Goal: Information Seeking & Learning: Understand process/instructions

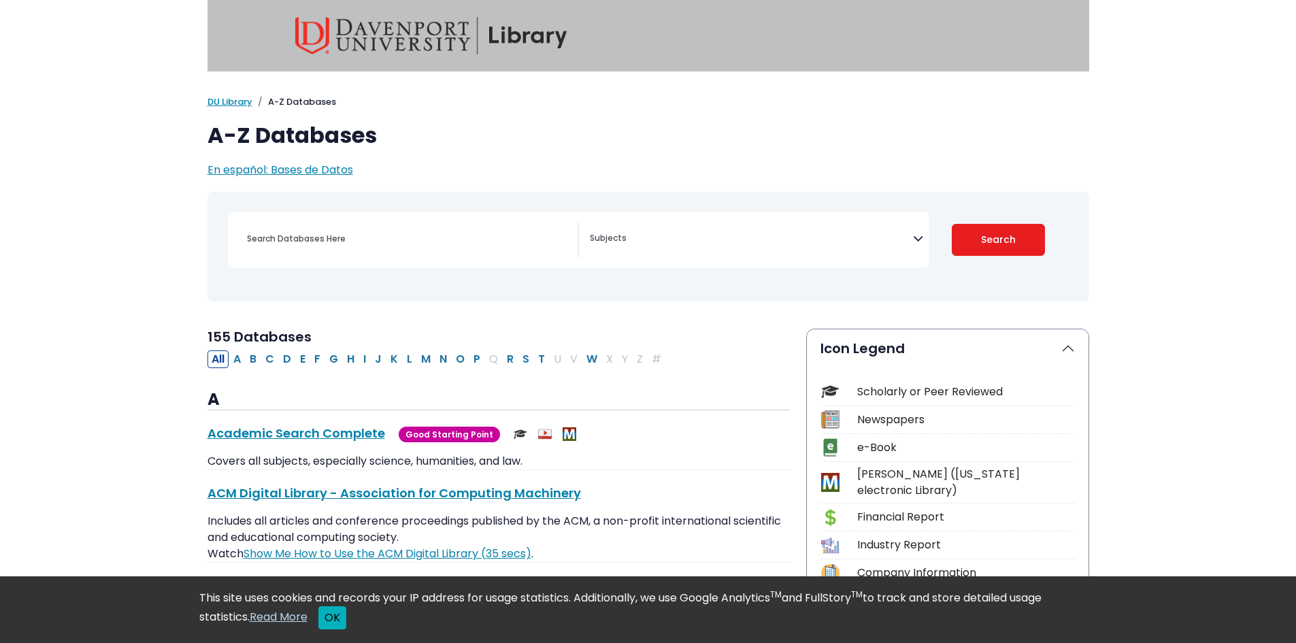
click at [337, 621] on button "OK" at bounding box center [332, 617] width 28 height 23
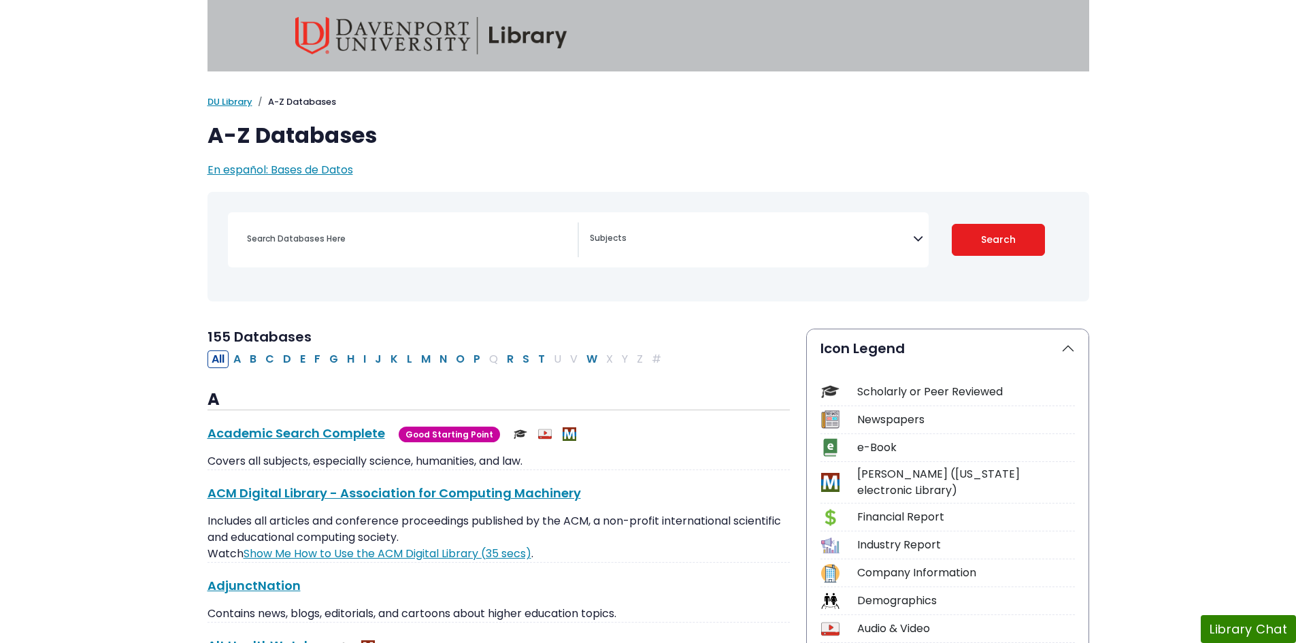
click at [659, 231] on span "Search filters" at bounding box center [751, 237] width 323 height 16
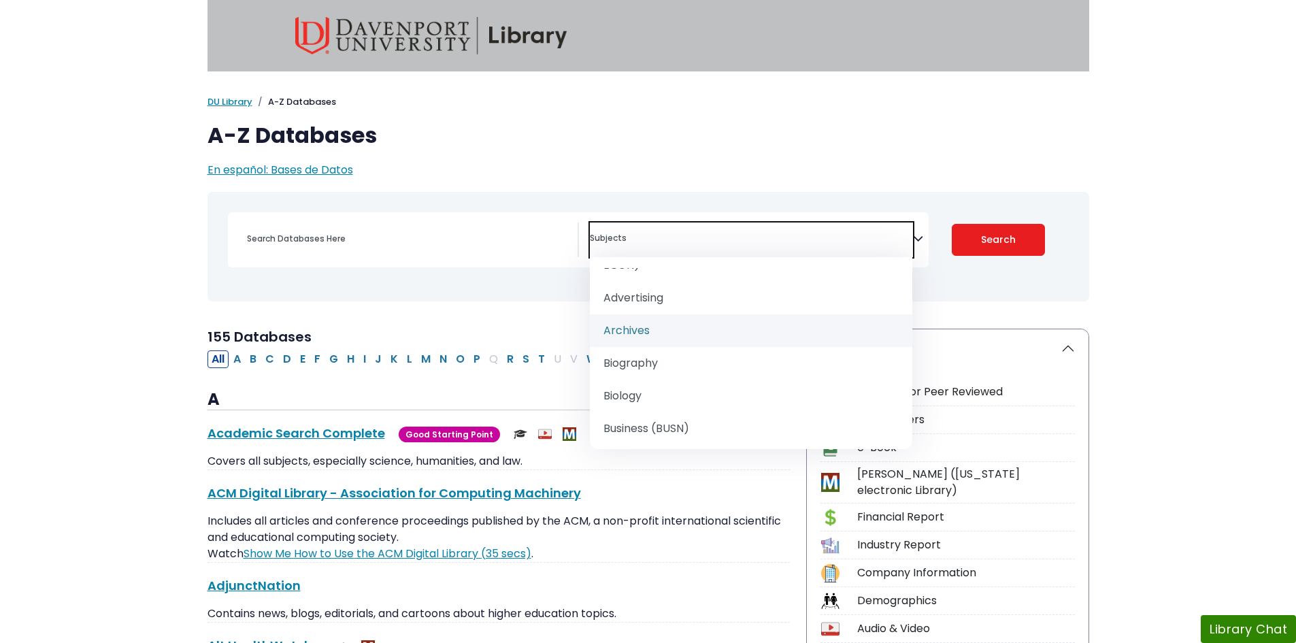
scroll to position [136, 0]
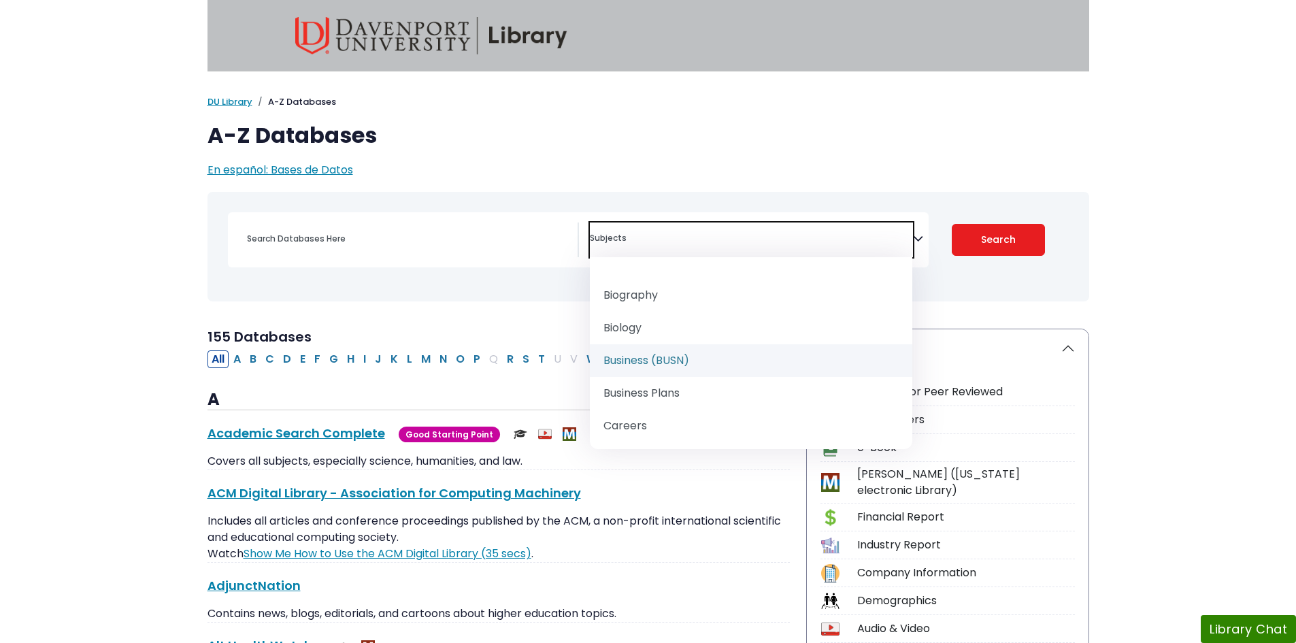
select select "219040"
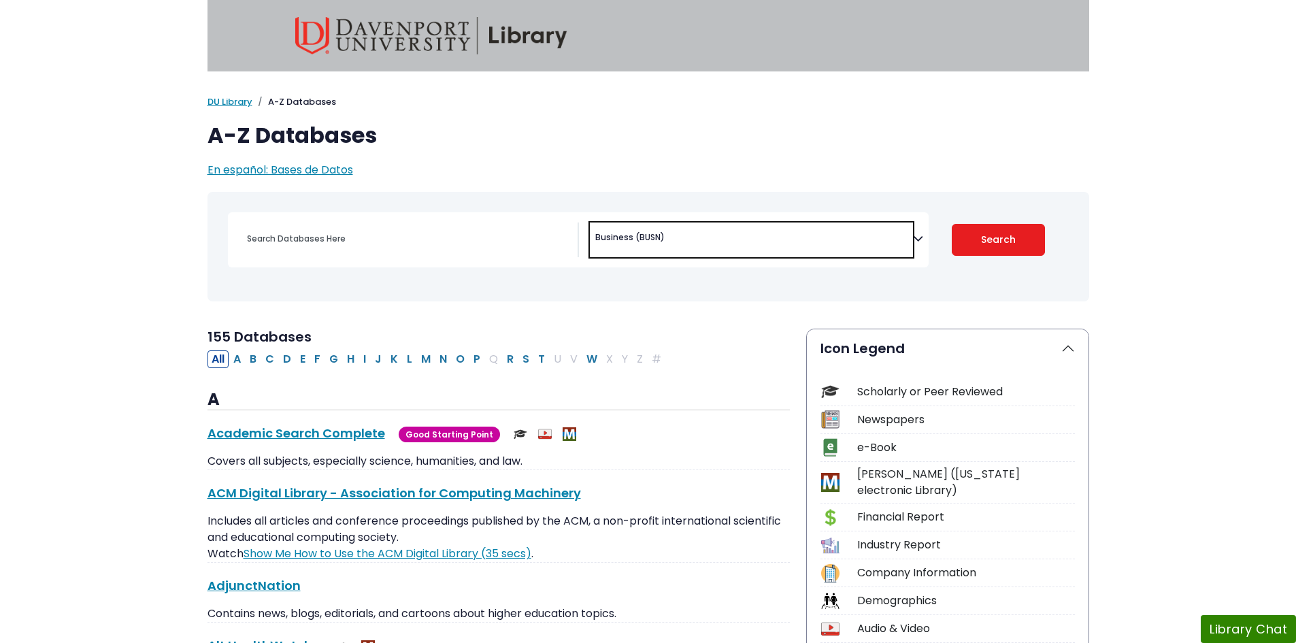
scroll to position [106, 0]
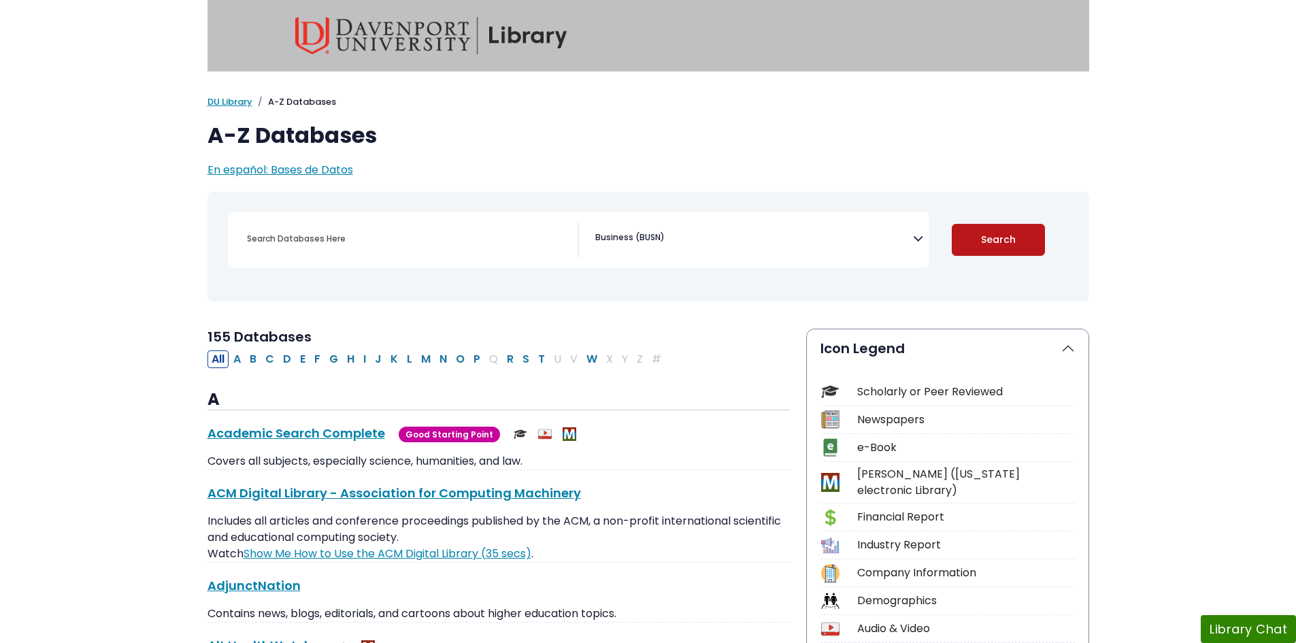
click at [1017, 230] on button "Search" at bounding box center [998, 240] width 93 height 32
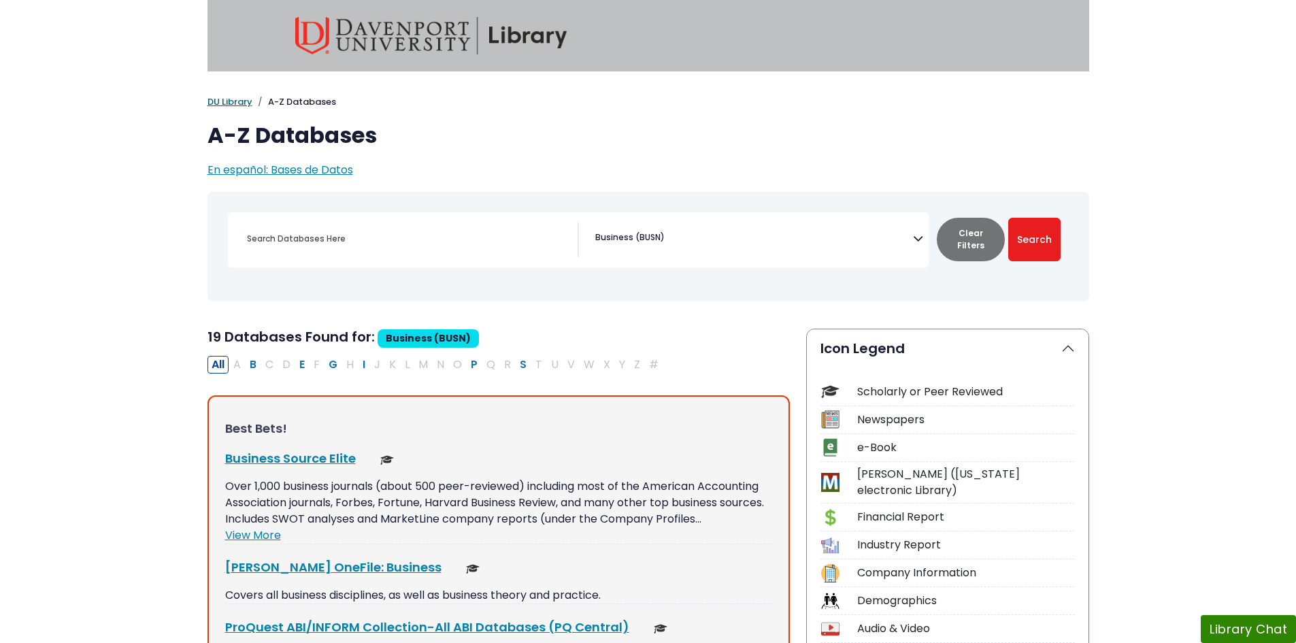
click at [229, 100] on link "DU Library" at bounding box center [230, 101] width 45 height 13
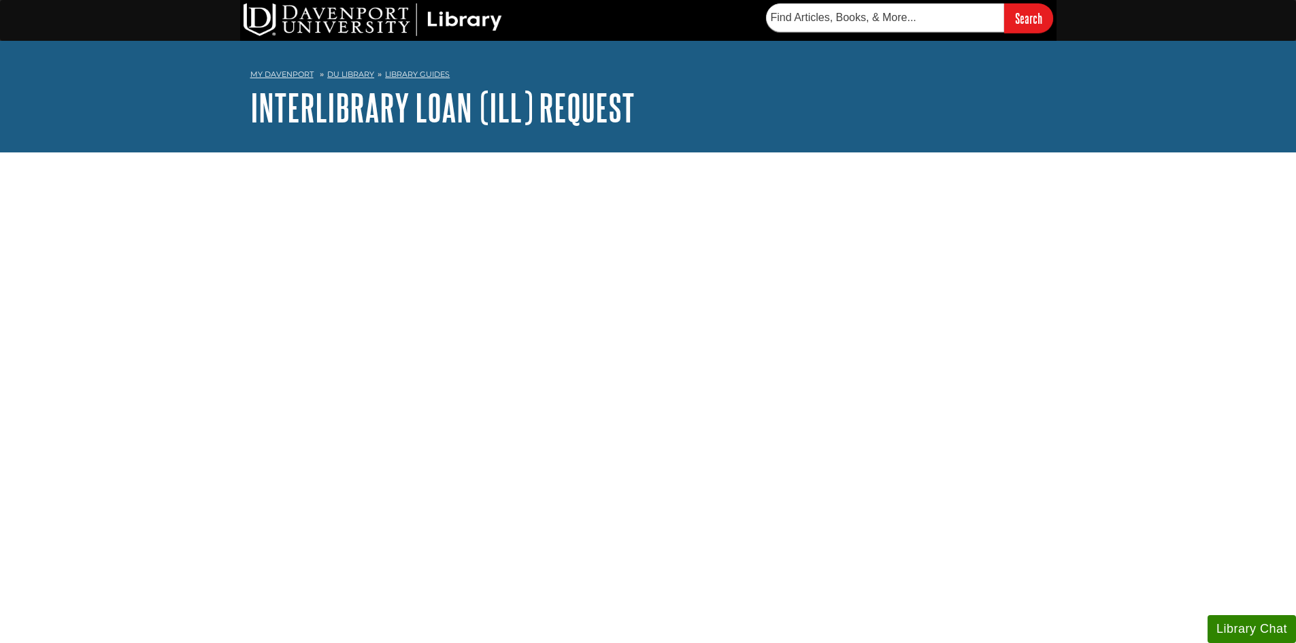
click at [356, 80] on li "DU Library" at bounding box center [345, 75] width 58 height 12
click at [357, 77] on link "DU Library" at bounding box center [350, 74] width 47 height 10
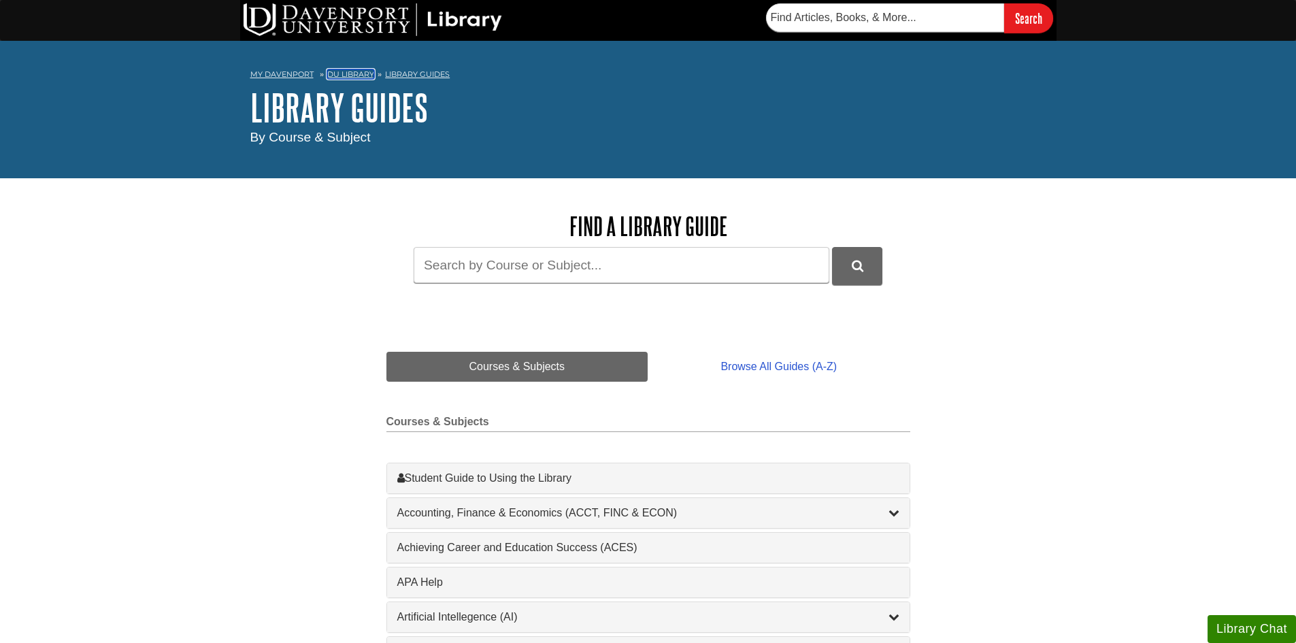
click at [354, 75] on link "DU Library" at bounding box center [350, 74] width 47 height 10
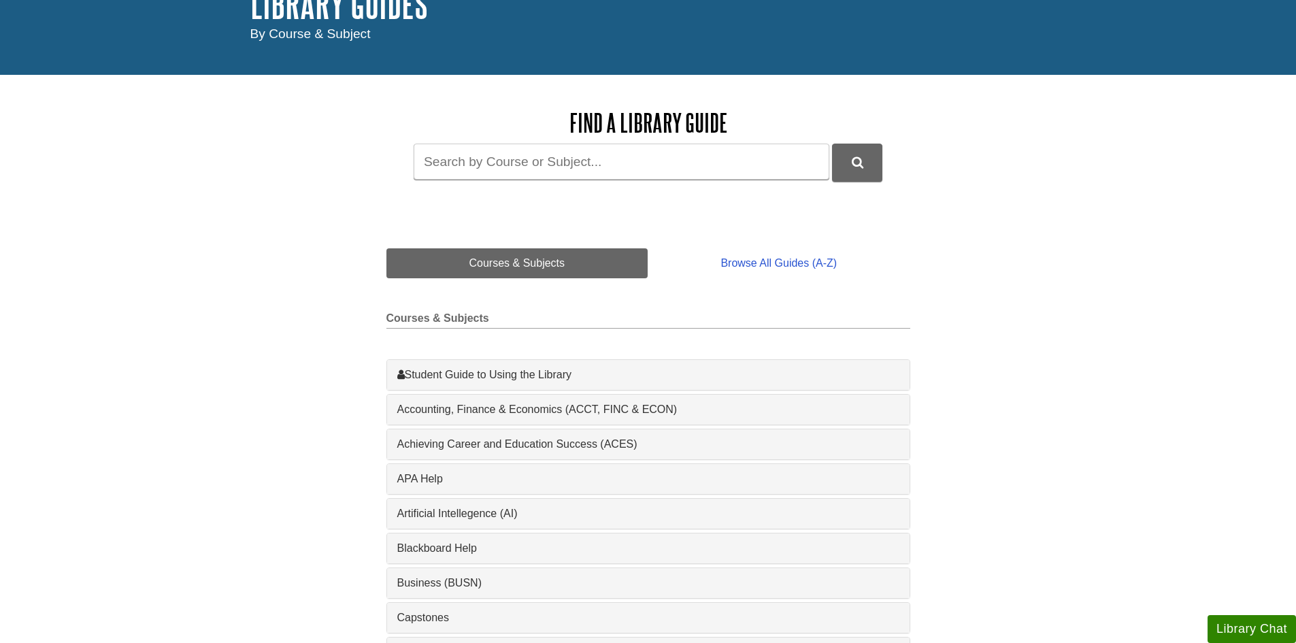
scroll to position [136, 0]
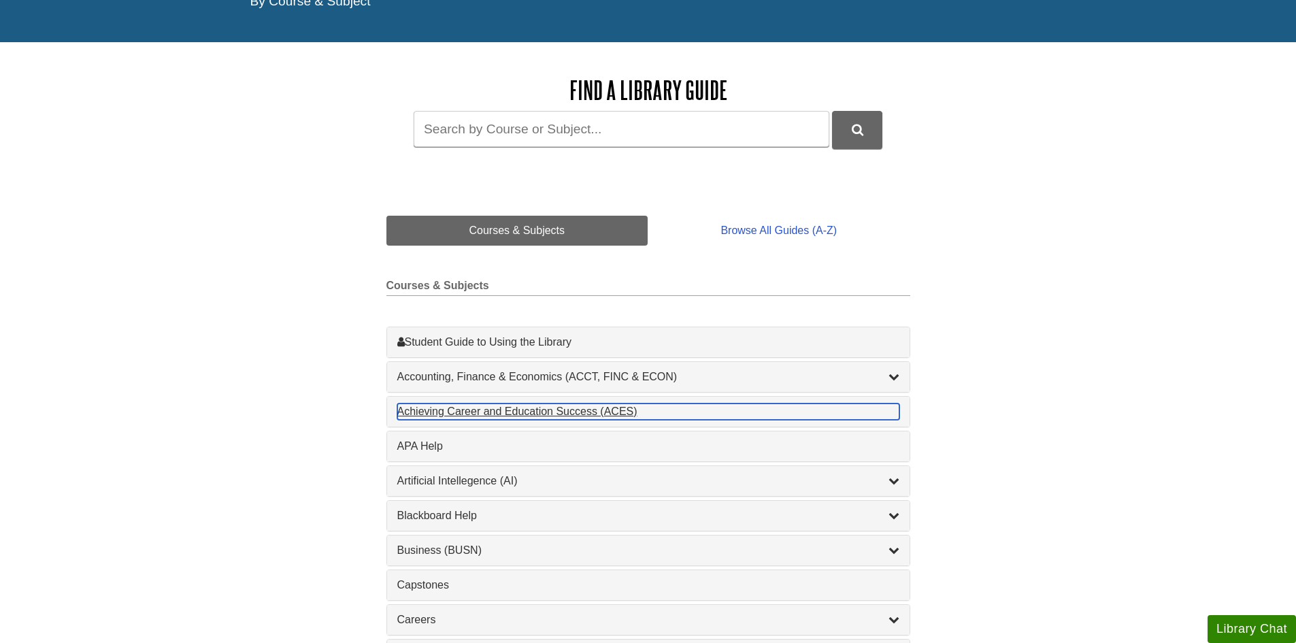
click at [559, 411] on div "Achieving Career and Education Success (ACES) , 1 guides" at bounding box center [648, 412] width 502 height 16
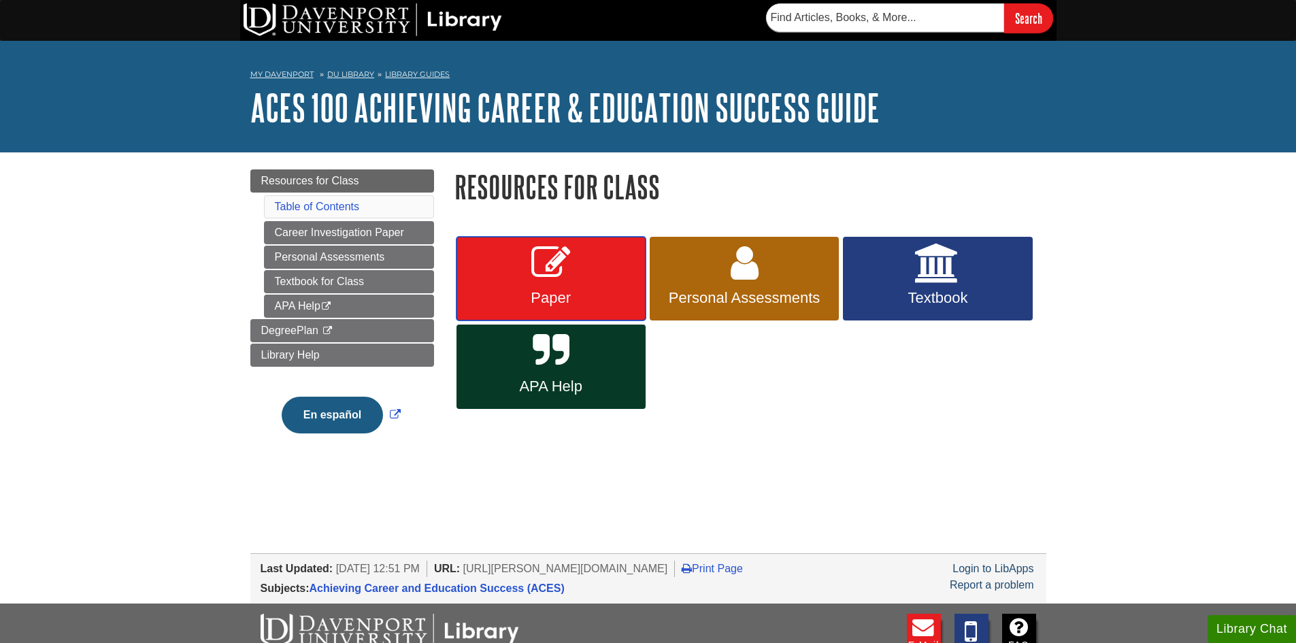
click at [523, 271] on link "Paper" at bounding box center [551, 279] width 189 height 84
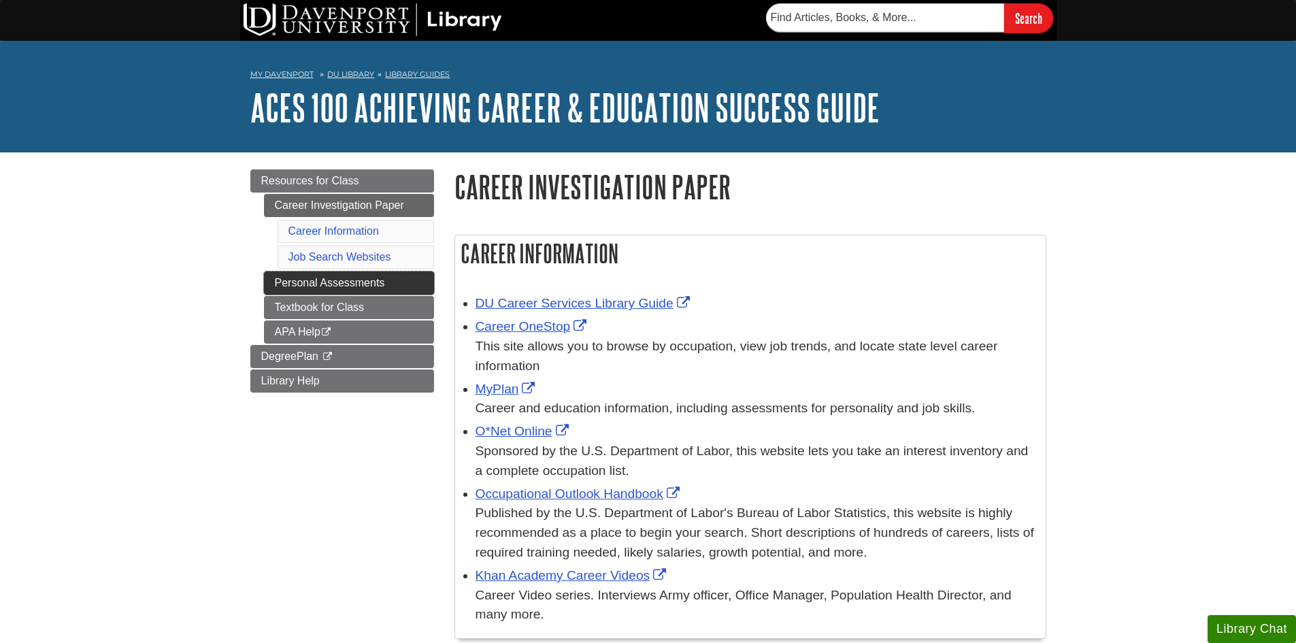
click at [410, 272] on link "Personal Assessments" at bounding box center [349, 283] width 170 height 23
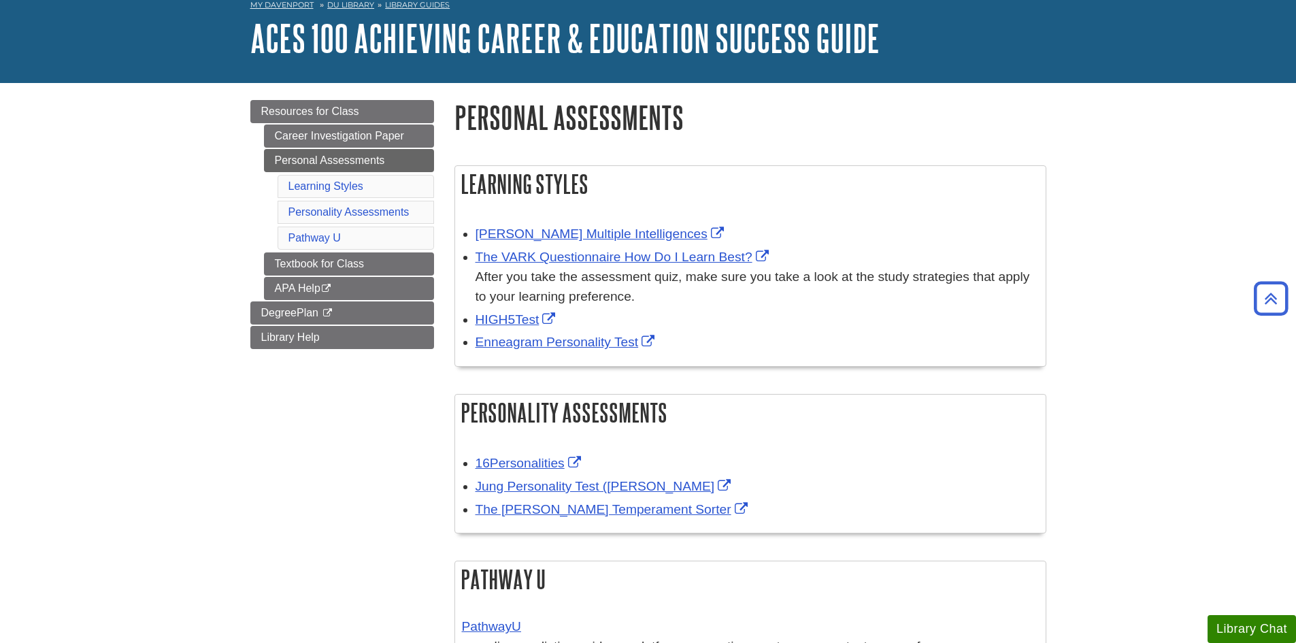
scroll to position [68, 0]
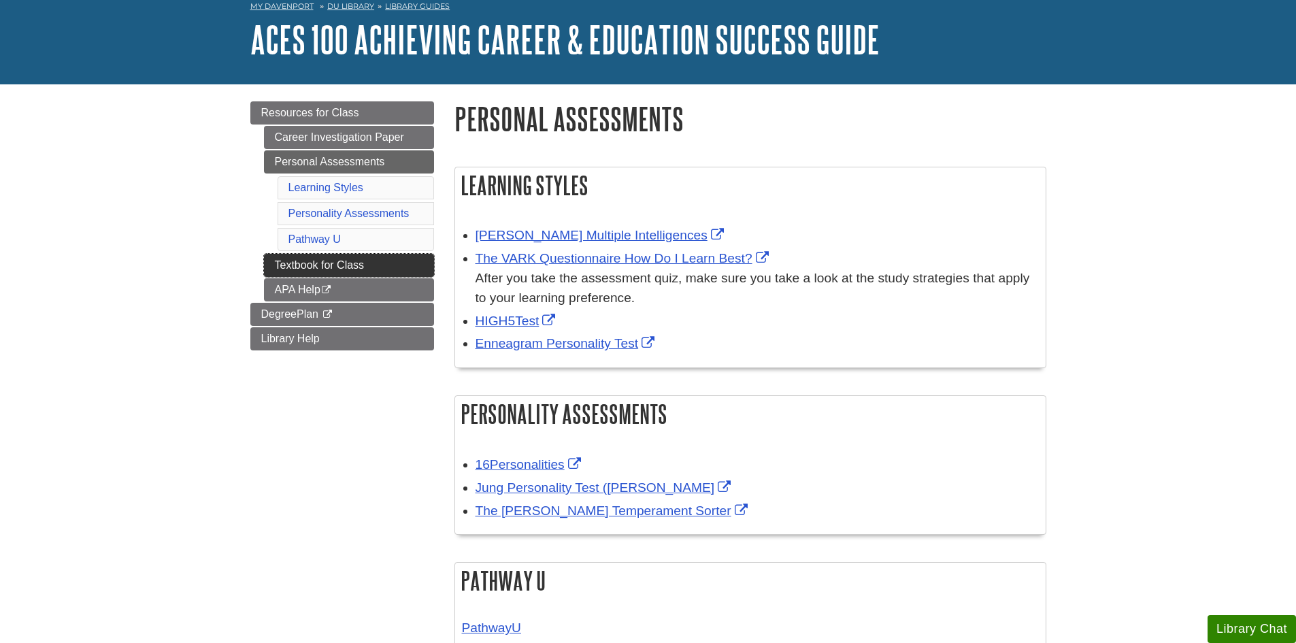
click at [363, 262] on link "Textbook for Class" at bounding box center [349, 265] width 170 height 23
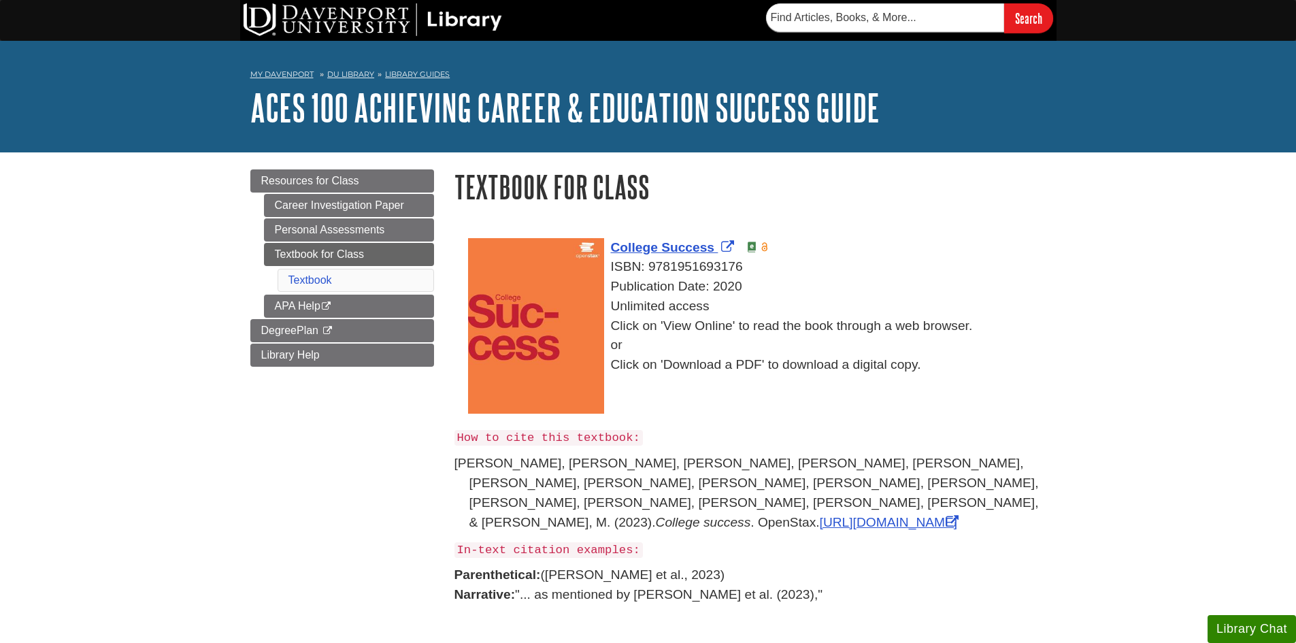
scroll to position [68, 0]
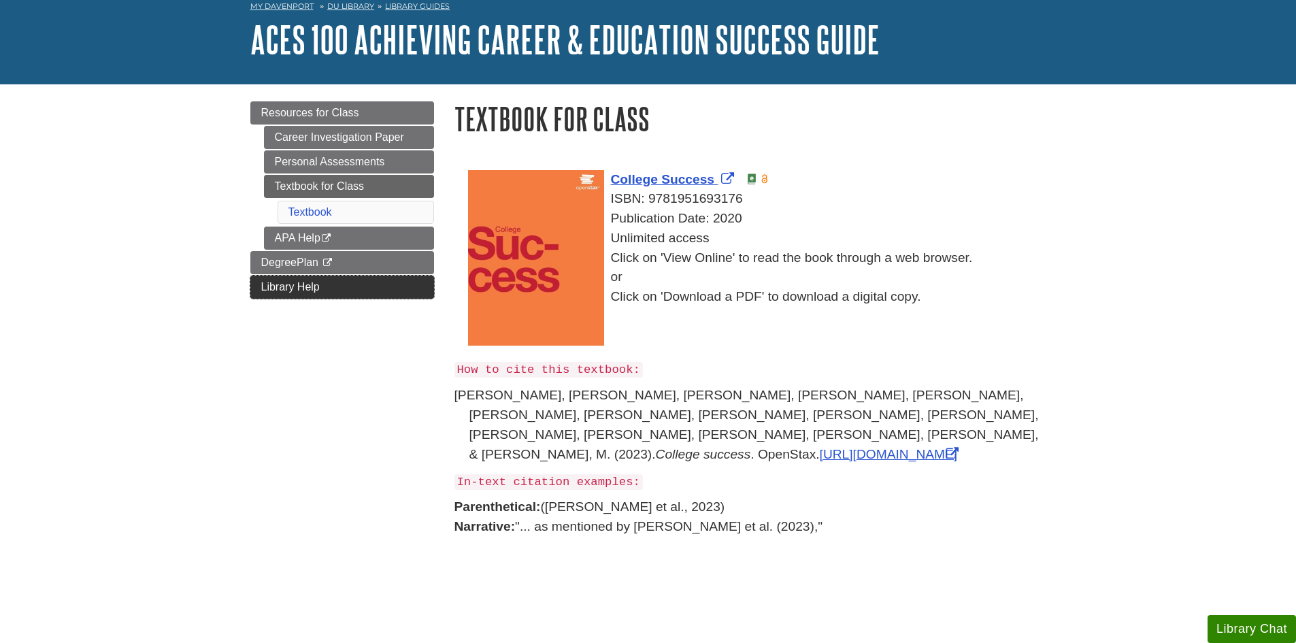
click at [321, 282] on link "Library Help" at bounding box center [342, 287] width 184 height 23
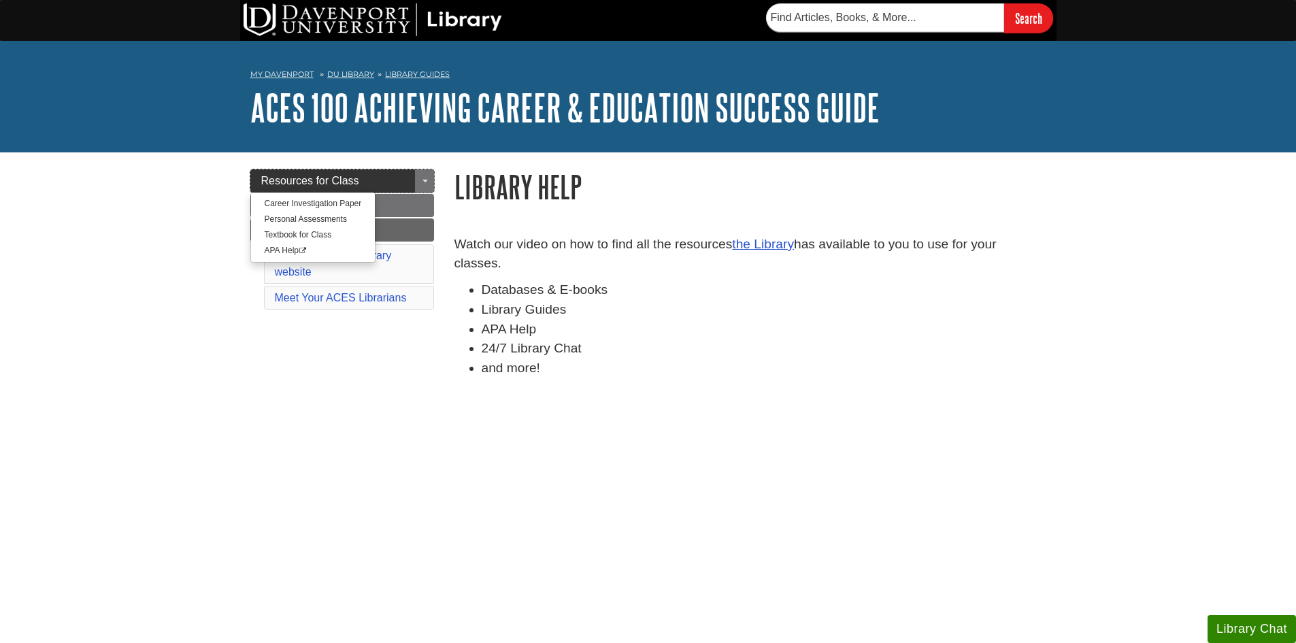
click at [340, 175] on span "Resources for Class" at bounding box center [310, 181] width 98 height 12
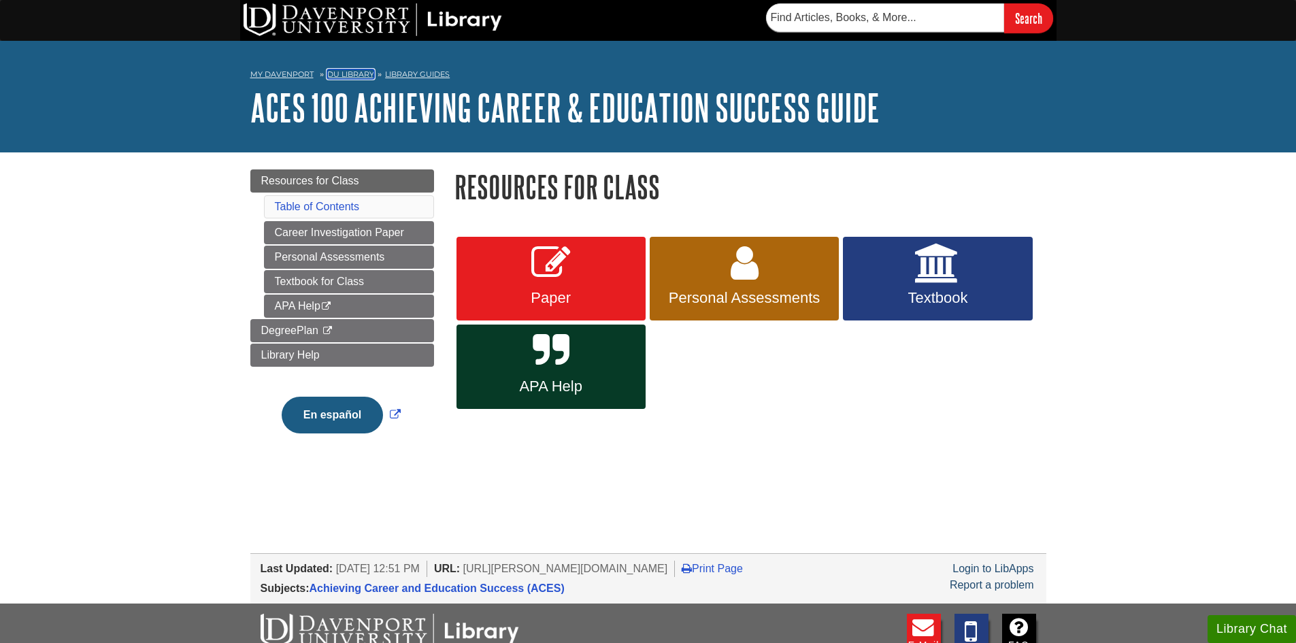
click at [363, 73] on link "DU Library" at bounding box center [350, 74] width 47 height 10
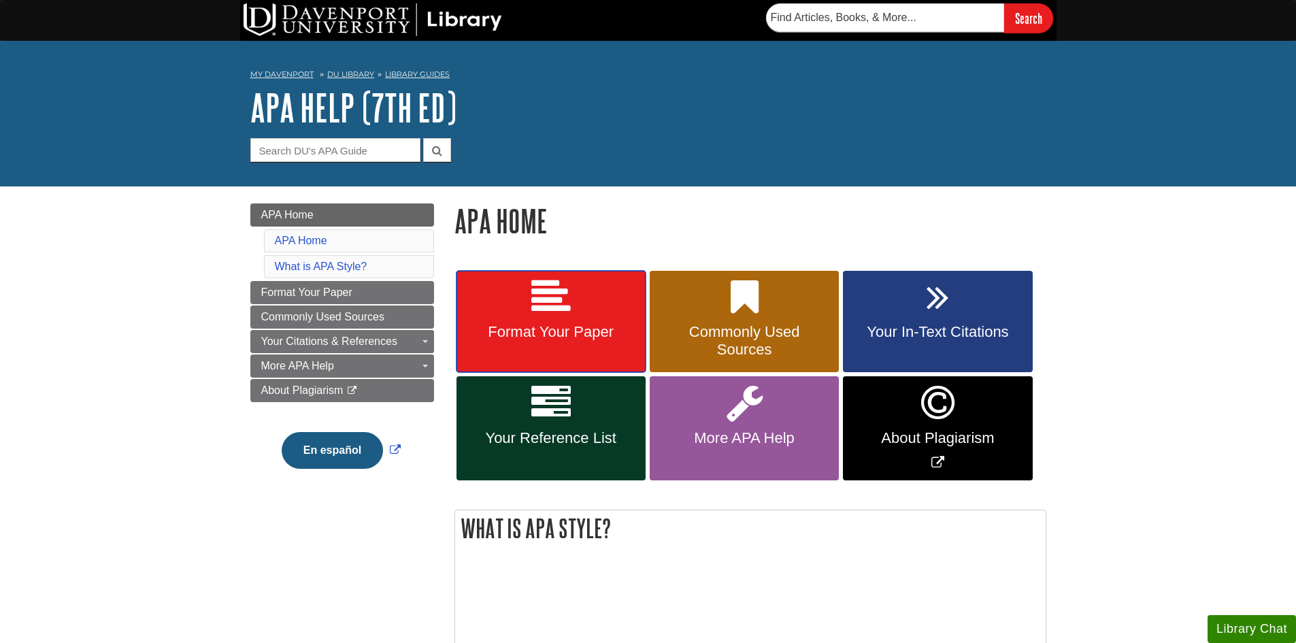
click at [574, 323] on span "Format Your Paper" at bounding box center [551, 332] width 169 height 18
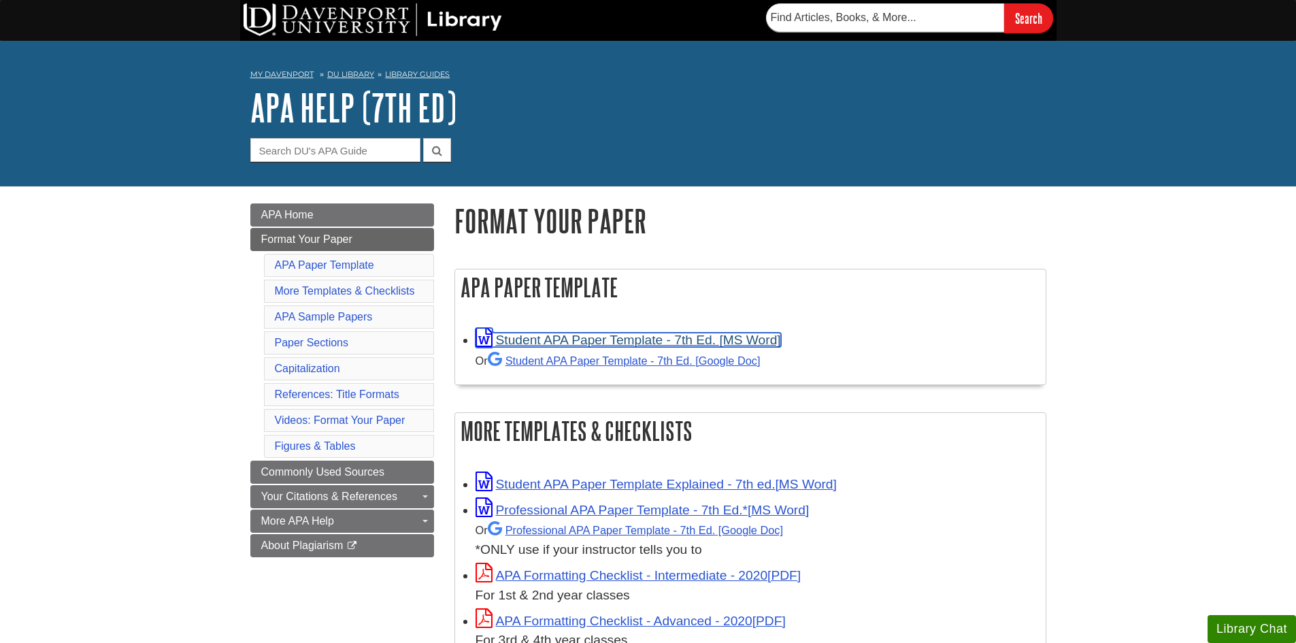
click at [753, 339] on link "Student APA Paper Template - 7th Ed. [MS Word]" at bounding box center [629, 340] width 306 height 14
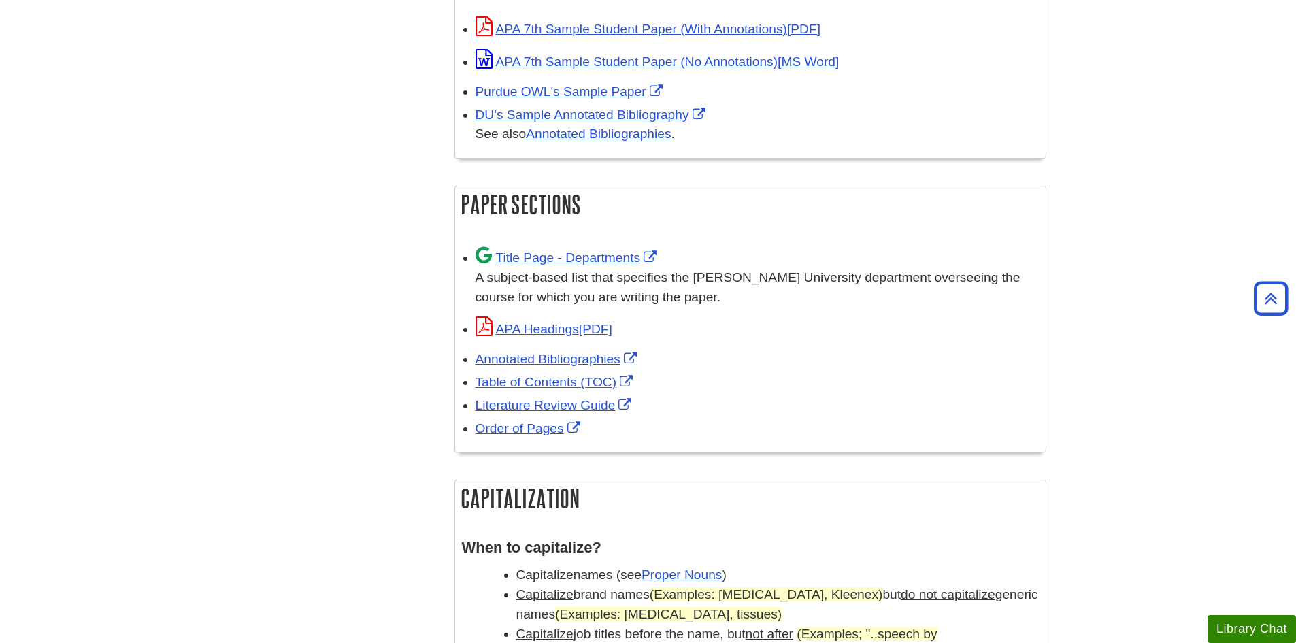
scroll to position [749, 0]
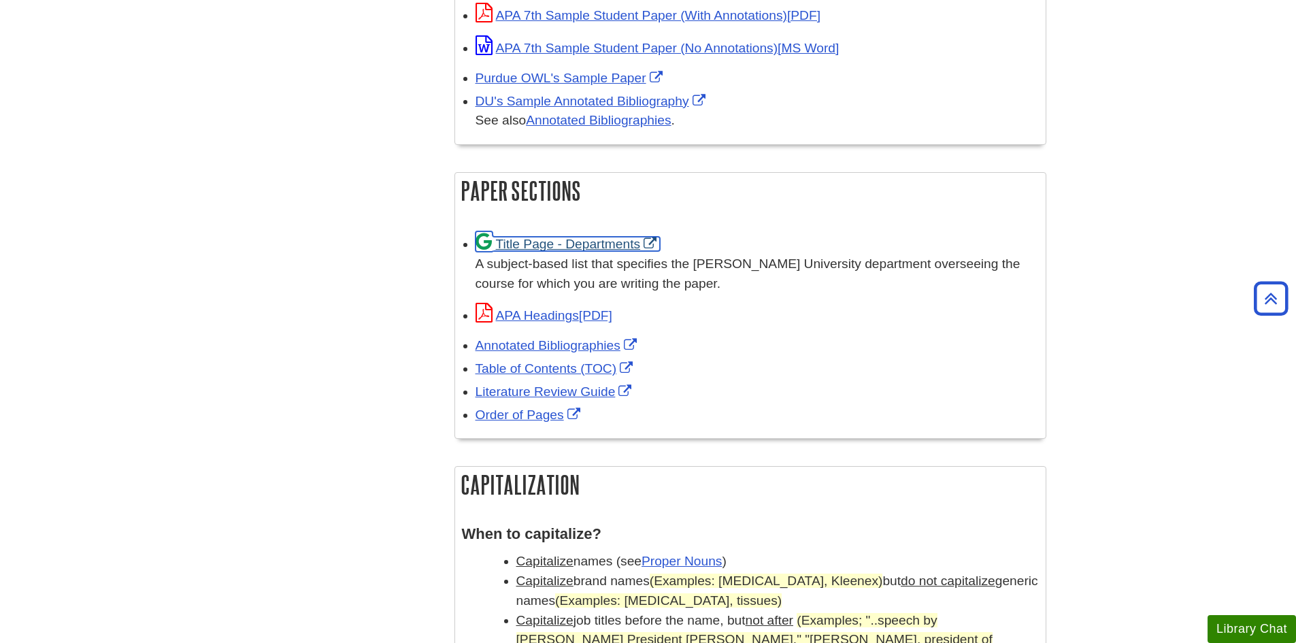
click at [610, 244] on link "Title Page - Departments" at bounding box center [568, 244] width 185 height 14
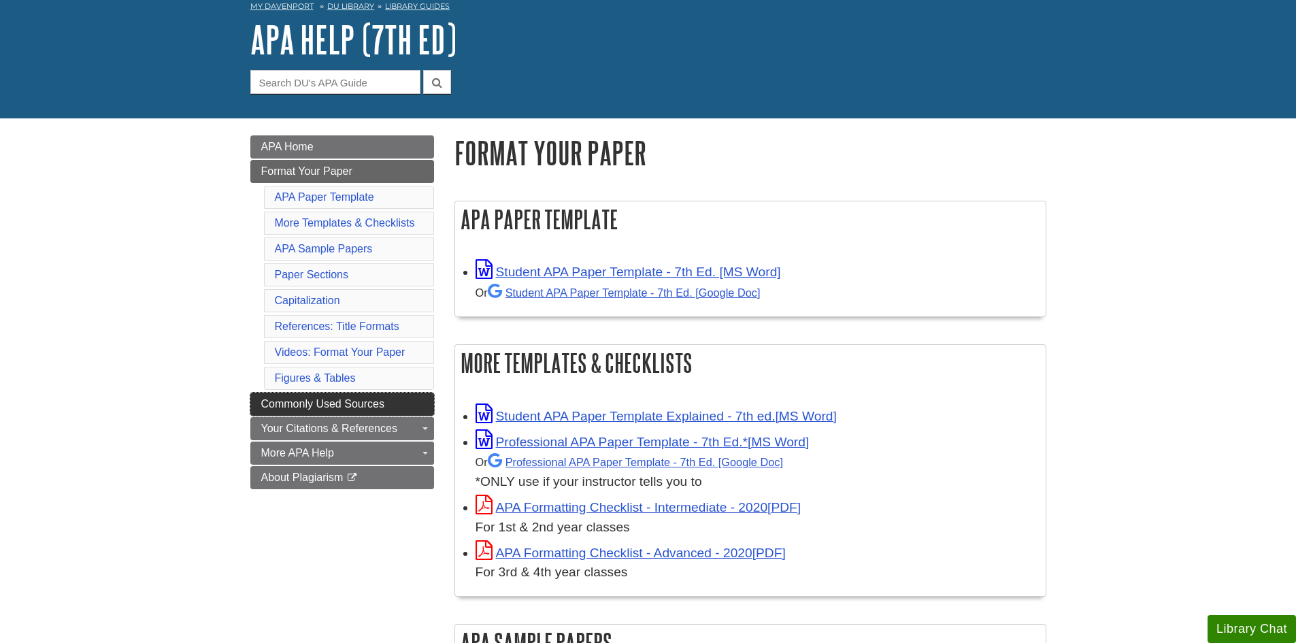
scroll to position [136, 0]
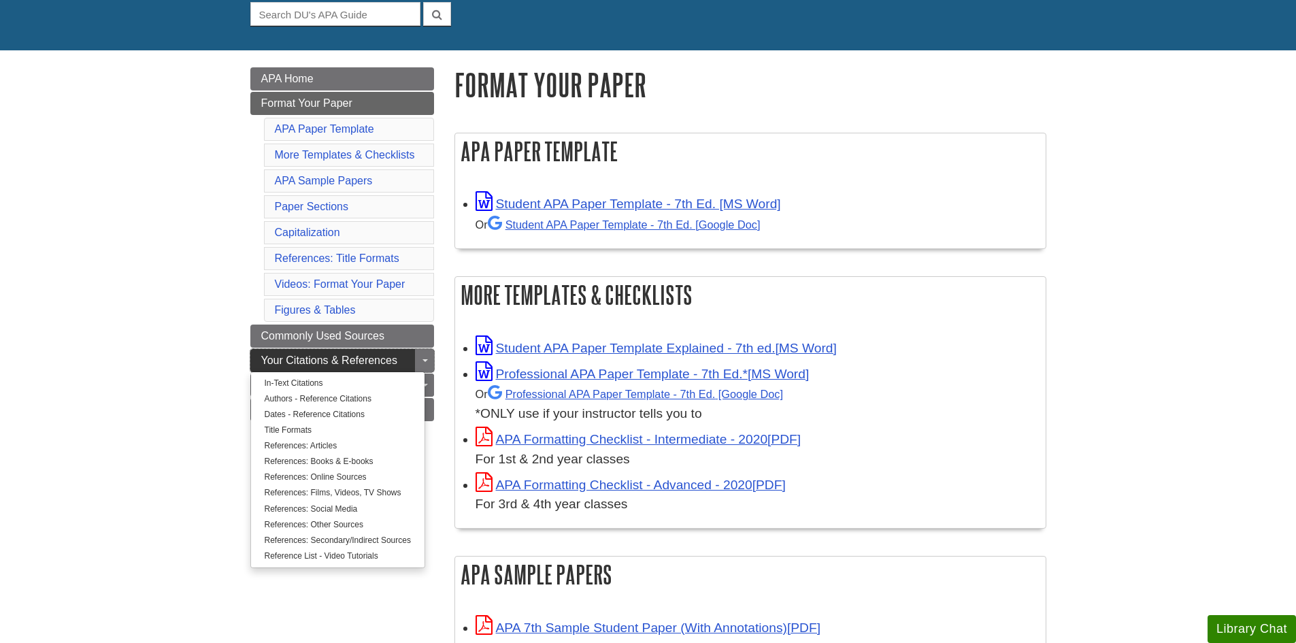
click at [274, 352] on link "Your Citations & References" at bounding box center [342, 360] width 184 height 23
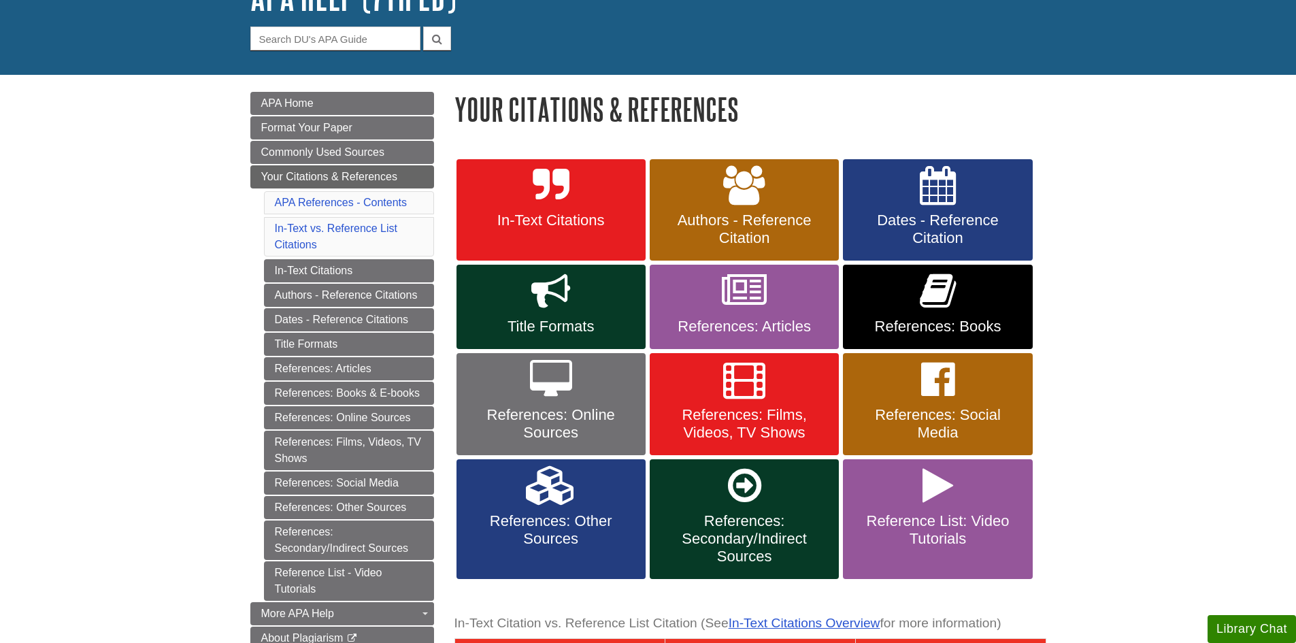
scroll to position [136, 0]
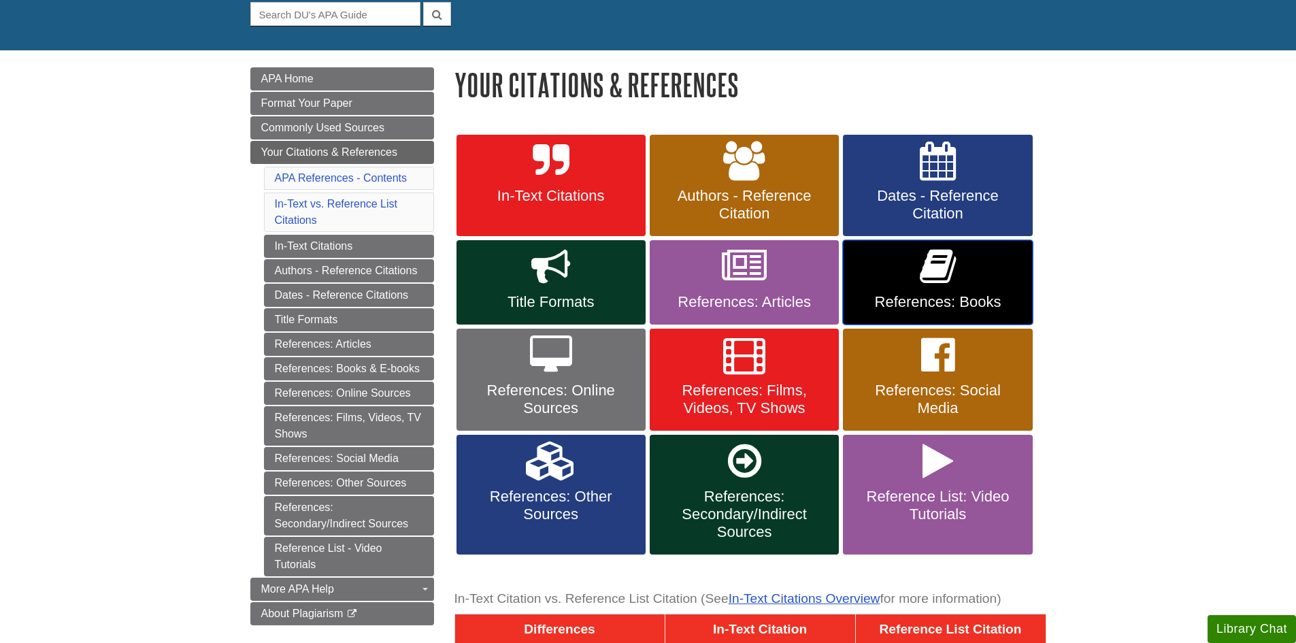
click at [948, 269] on icon at bounding box center [938, 266] width 36 height 39
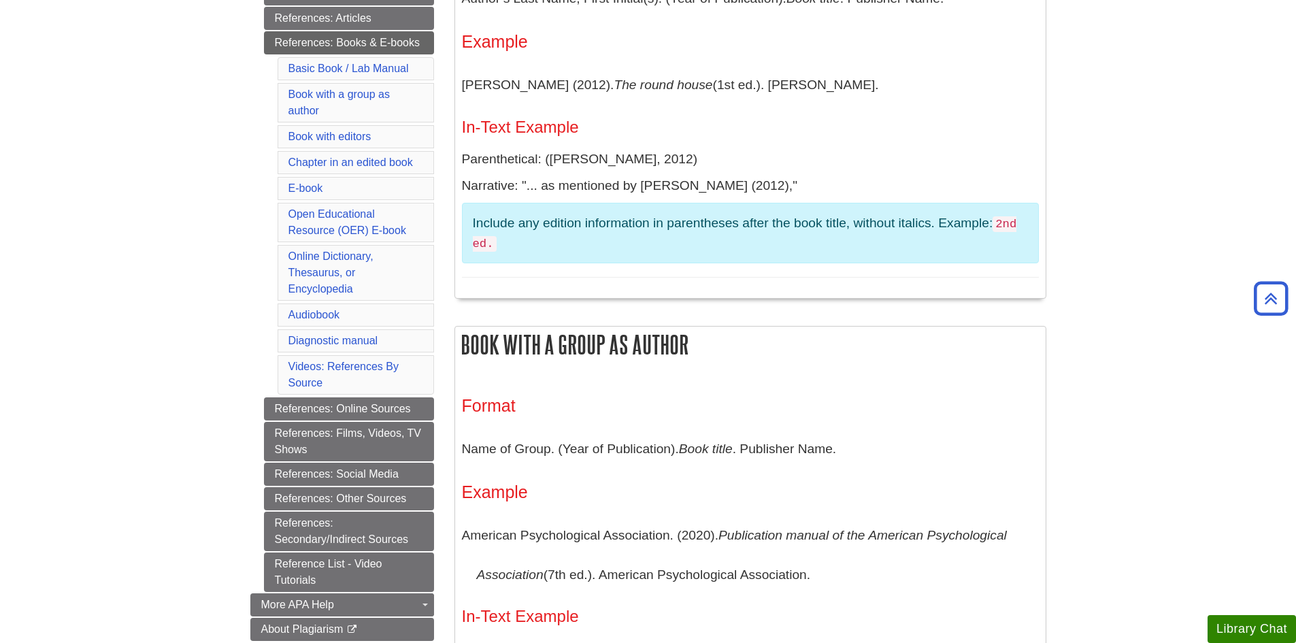
scroll to position [272, 0]
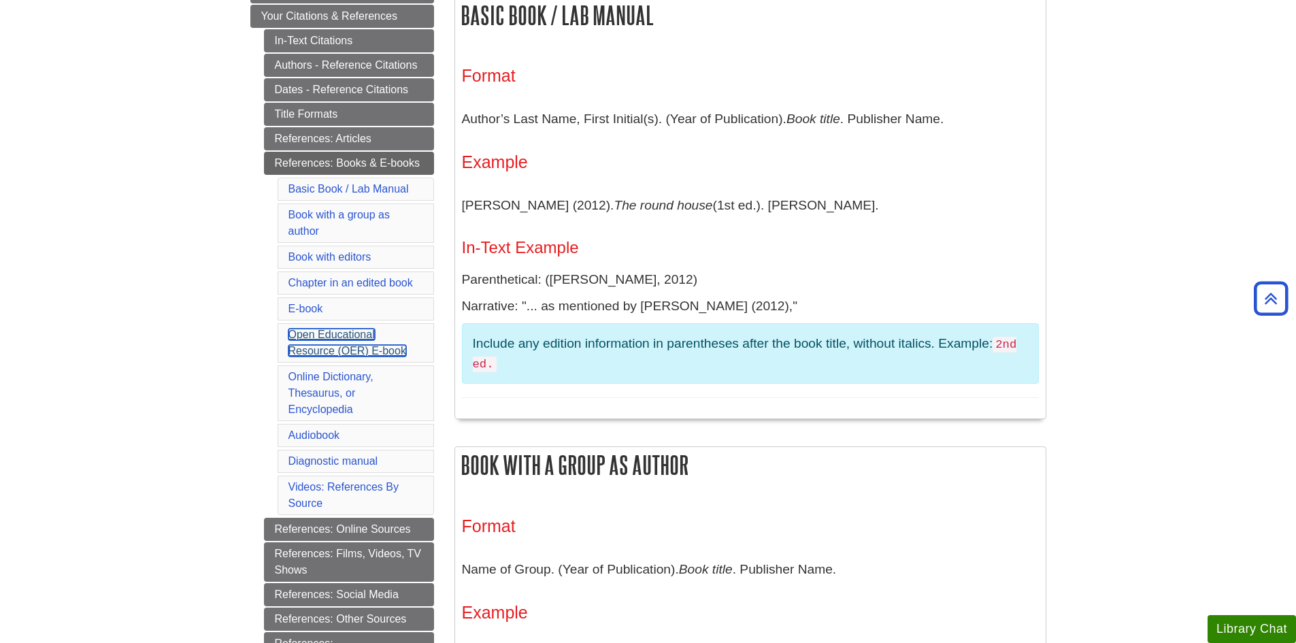
click at [326, 348] on link "Open Educational Resource (OER) E-book" at bounding box center [348, 343] width 118 height 28
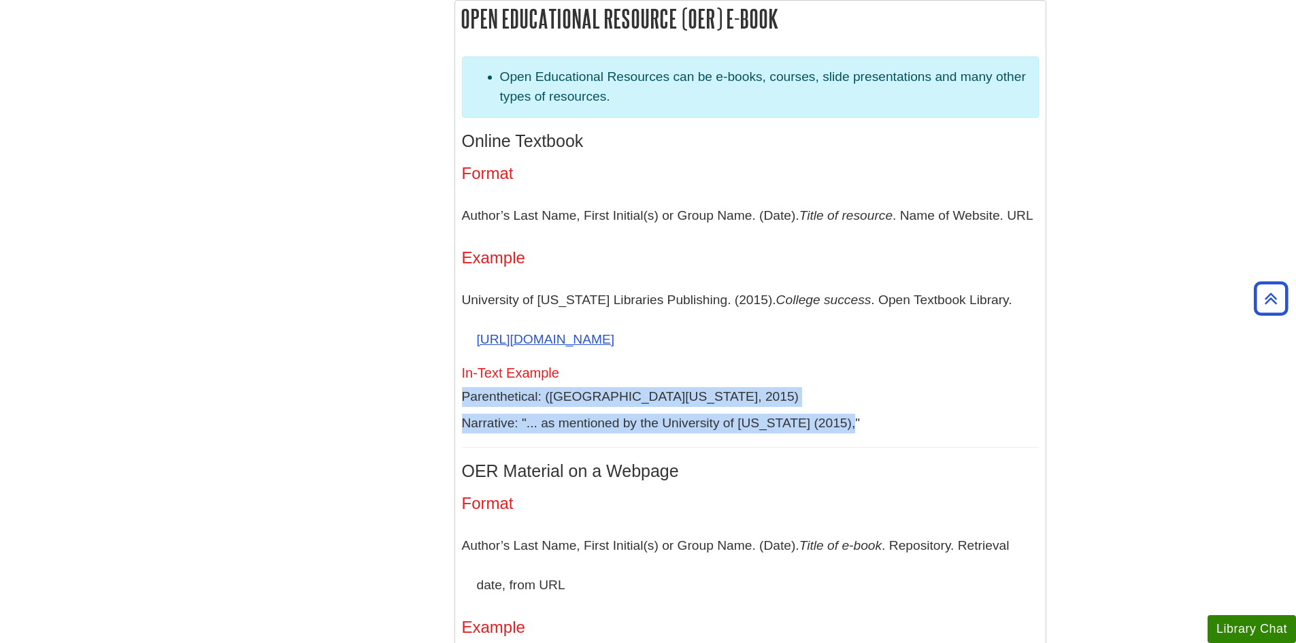
drag, startPoint x: 459, startPoint y: 391, endPoint x: 854, endPoint y: 423, distance: 396.7
click at [854, 423] on div "Open Educational Resources can be e-books, courses, slide presentations and man…" at bounding box center [750, 536] width 591 height 973
click at [906, 429] on p "Narrative: "... as mentioned by the University of [US_STATE] (2015),"" at bounding box center [750, 424] width 577 height 20
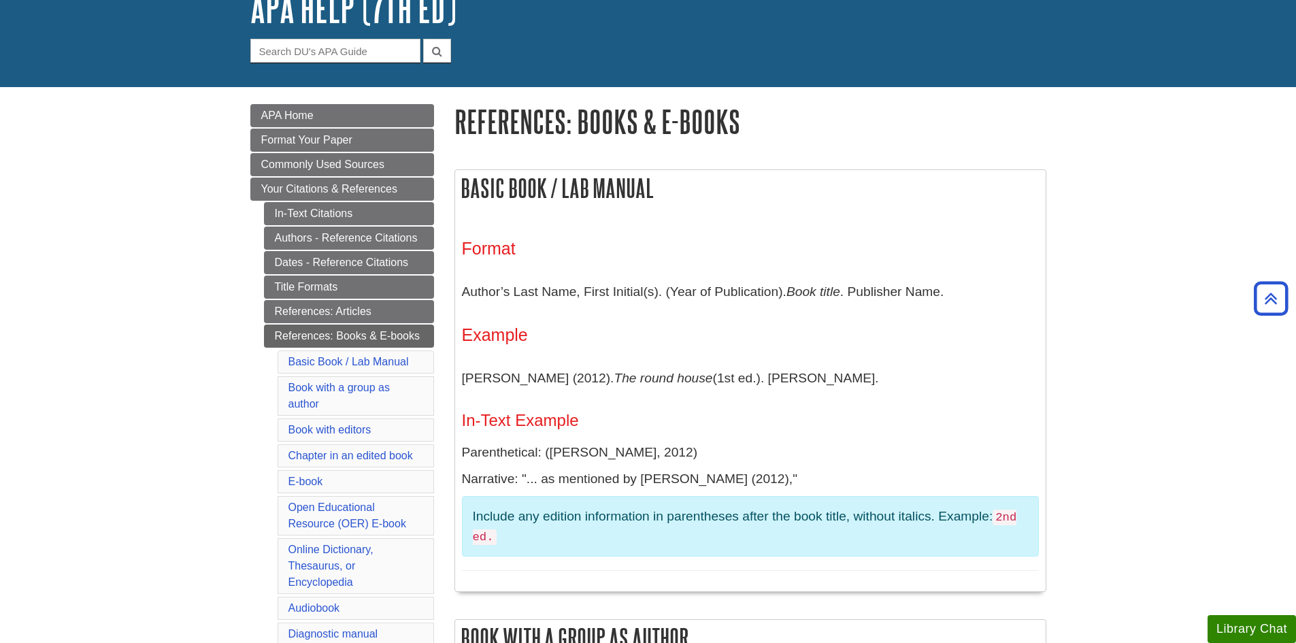
scroll to position [0, 0]
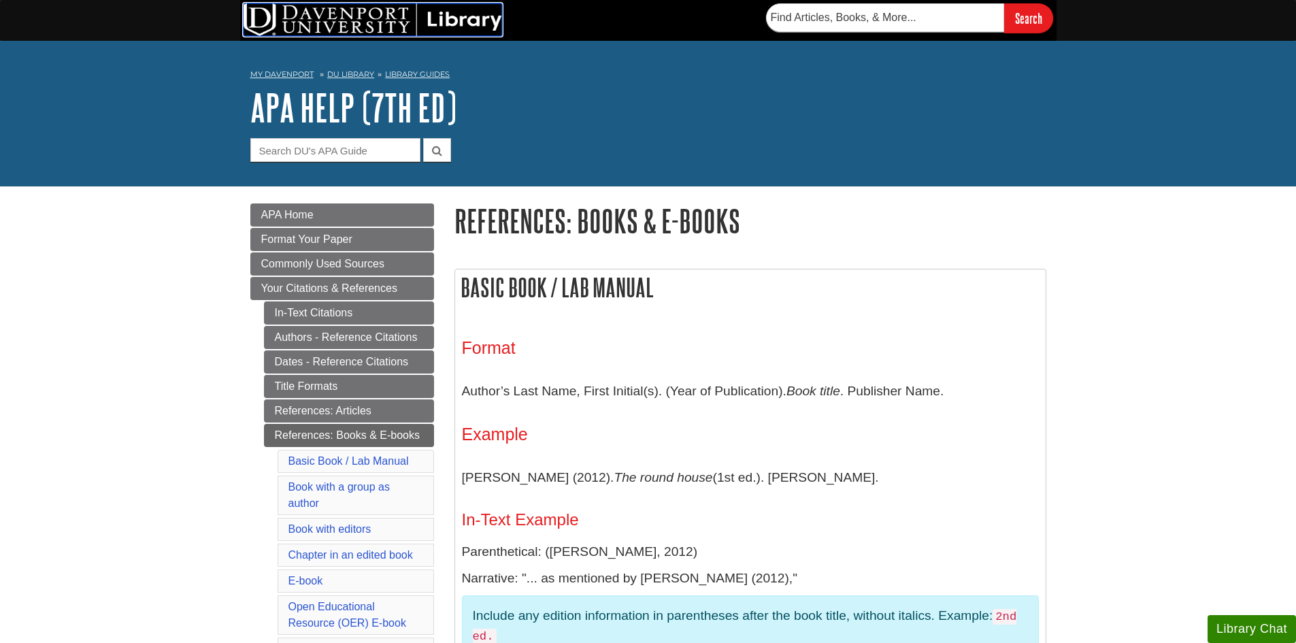
click at [393, 26] on img at bounding box center [373, 19] width 259 height 33
